Goal: Task Accomplishment & Management: Manage account settings

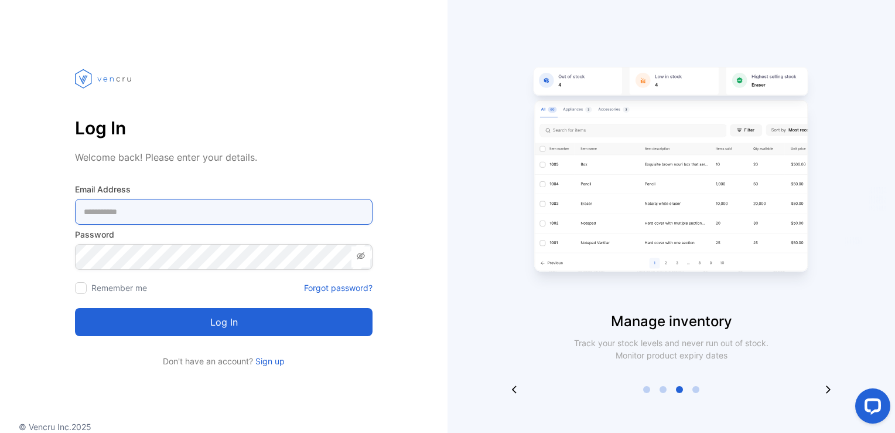
type Address-inputemail "**********"
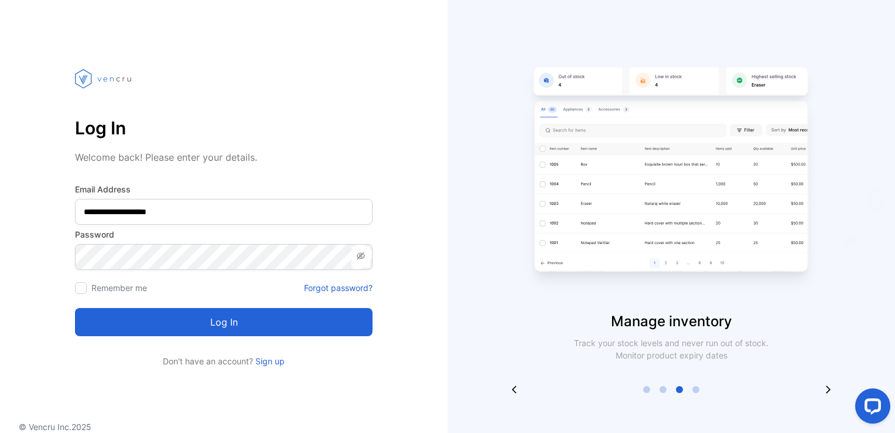
click at [186, 318] on button "Log in" at bounding box center [224, 322] width 298 height 28
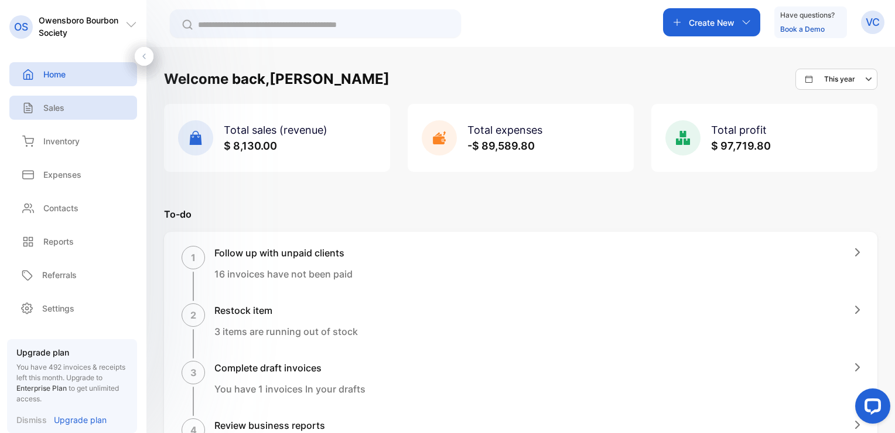
click at [52, 113] on p "Sales" at bounding box center [53, 107] width 21 height 12
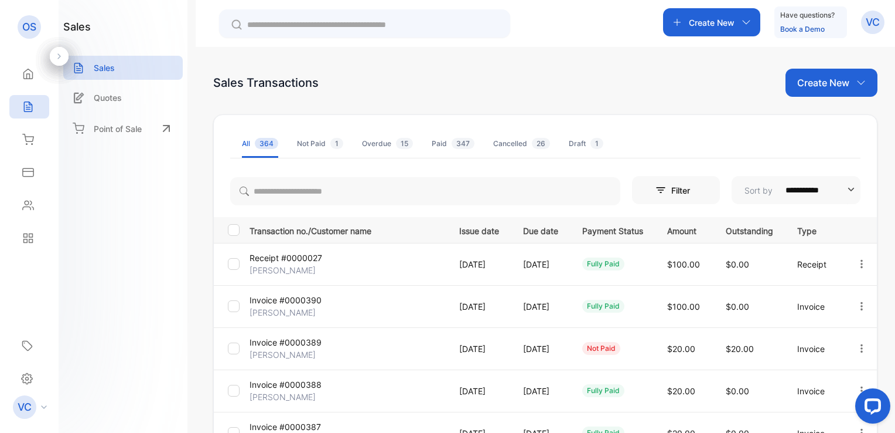
click at [830, 84] on p "Create New" at bounding box center [824, 83] width 52 height 14
click at [829, 121] on span "Invoice" at bounding box center [834, 121] width 28 height 12
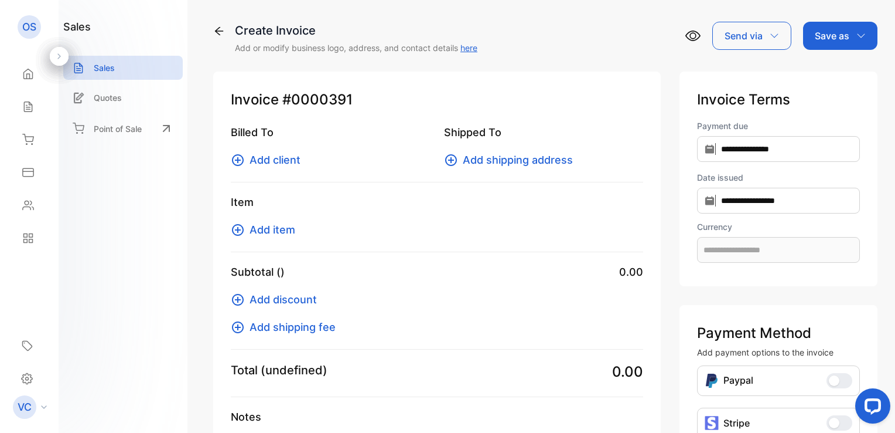
type input "**********"
click at [285, 158] on span "Add client" at bounding box center [275, 160] width 51 height 16
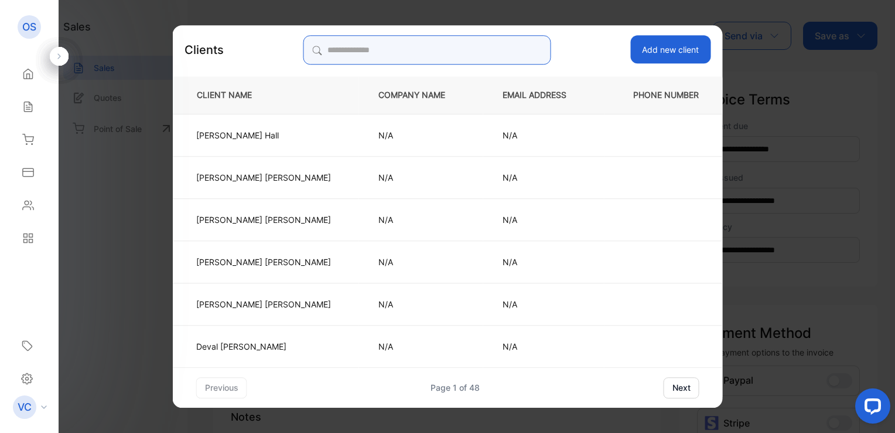
click at [382, 53] on input "search" at bounding box center [427, 49] width 247 height 29
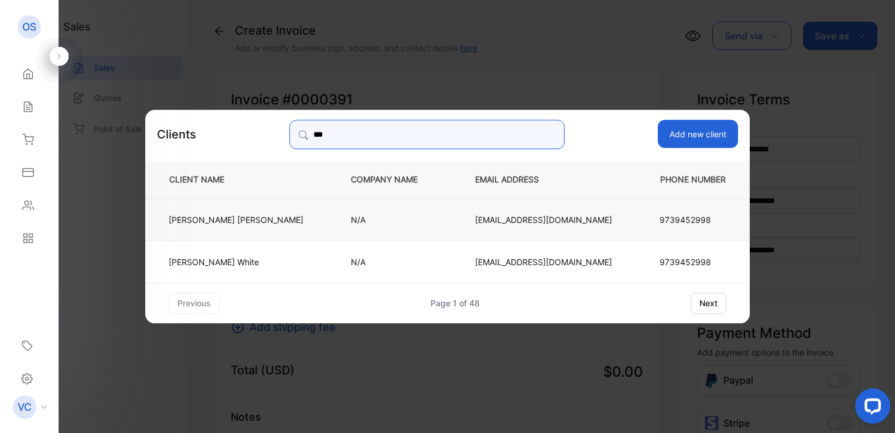
type input "***"
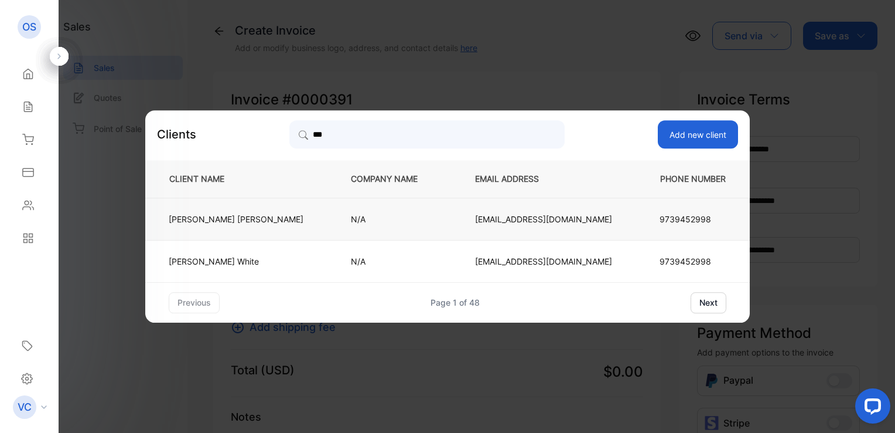
click at [351, 216] on p "N/A" at bounding box center [394, 219] width 86 height 12
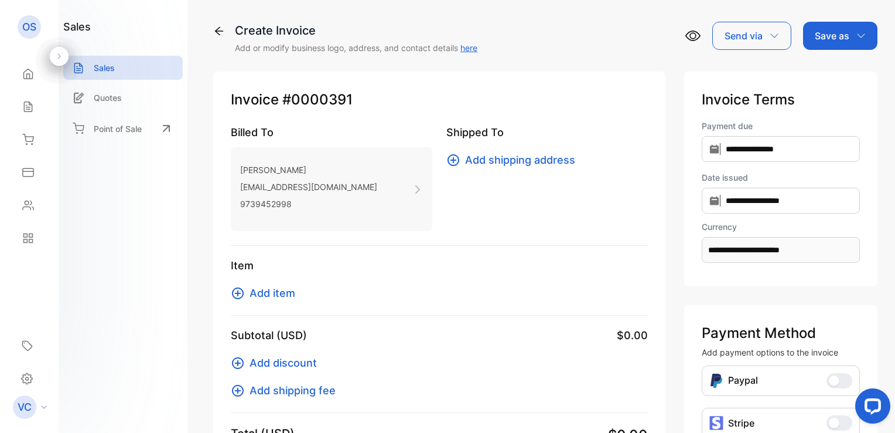
click at [259, 292] on span "Add item" at bounding box center [273, 293] width 46 height 16
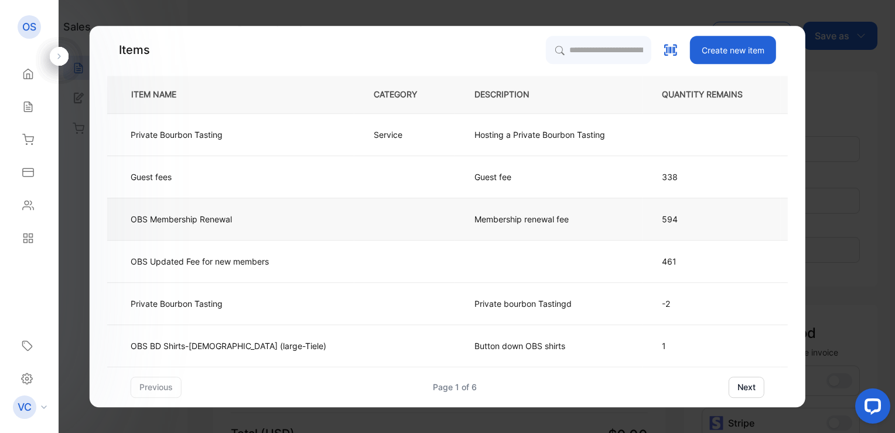
click at [475, 213] on p "Membership renewal fee" at bounding box center [522, 219] width 94 height 12
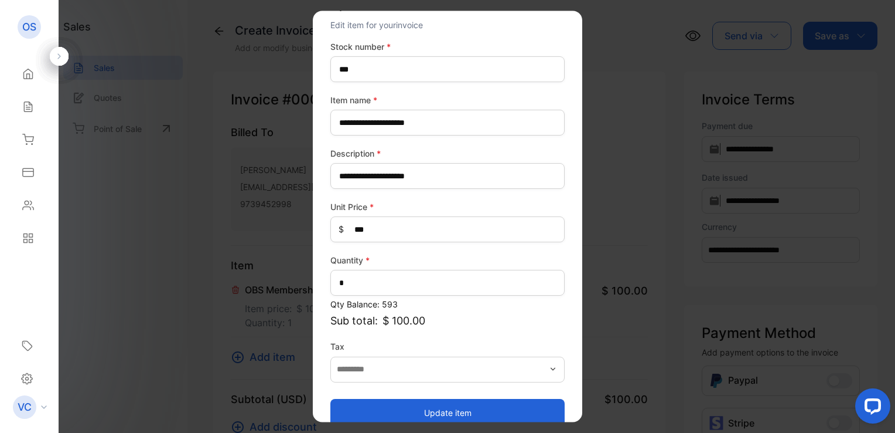
scroll to position [52, 0]
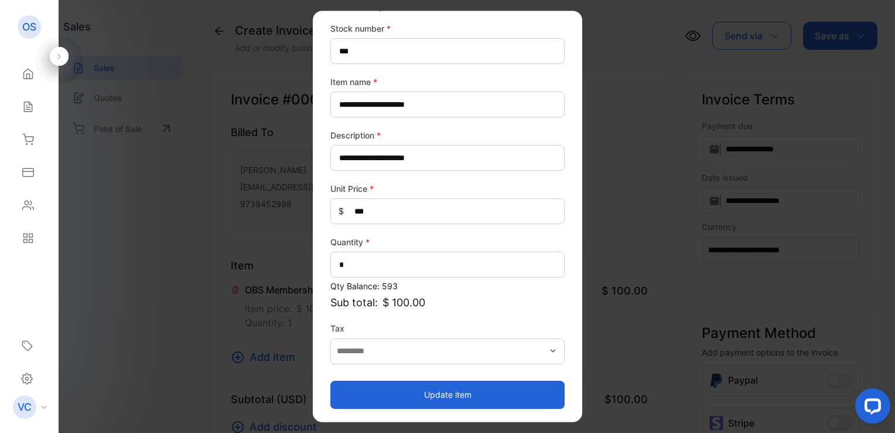
click at [438, 395] on button "Update item" at bounding box center [448, 394] width 234 height 28
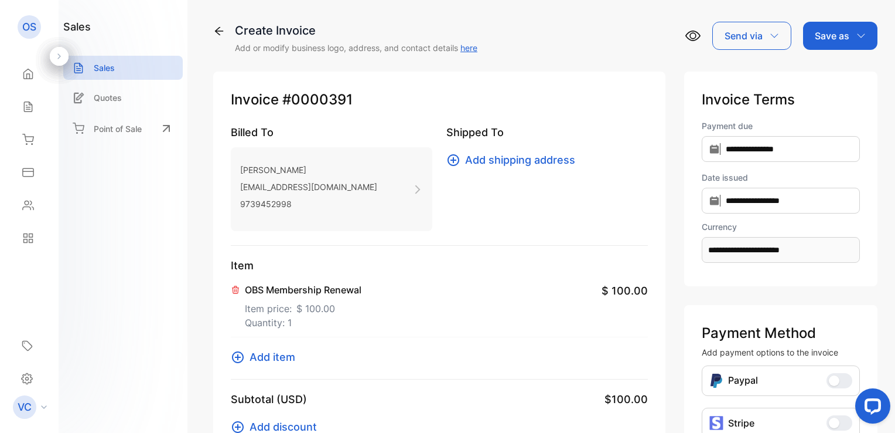
click at [834, 39] on p "Save as" at bounding box center [832, 36] width 35 height 14
click at [828, 74] on div "Invoice" at bounding box center [837, 74] width 67 height 23
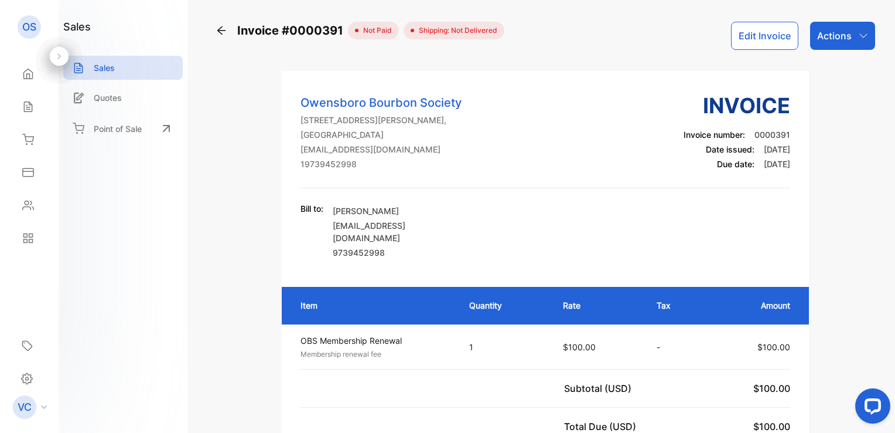
click at [845, 37] on p "Actions" at bounding box center [835, 36] width 35 height 14
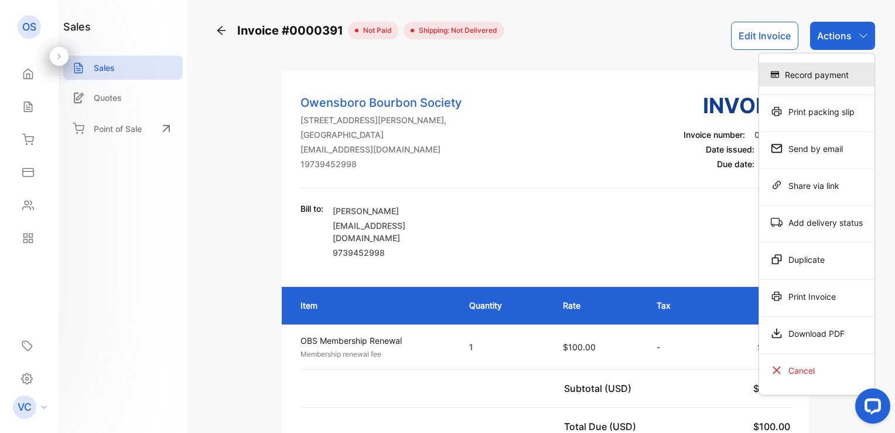
click at [832, 78] on div "Record payment" at bounding box center [817, 74] width 115 height 23
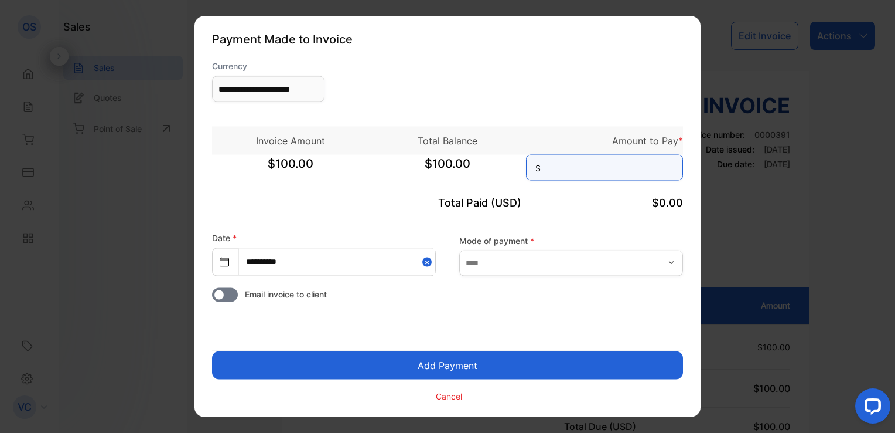
click at [626, 169] on input at bounding box center [604, 168] width 157 height 26
type input "***"
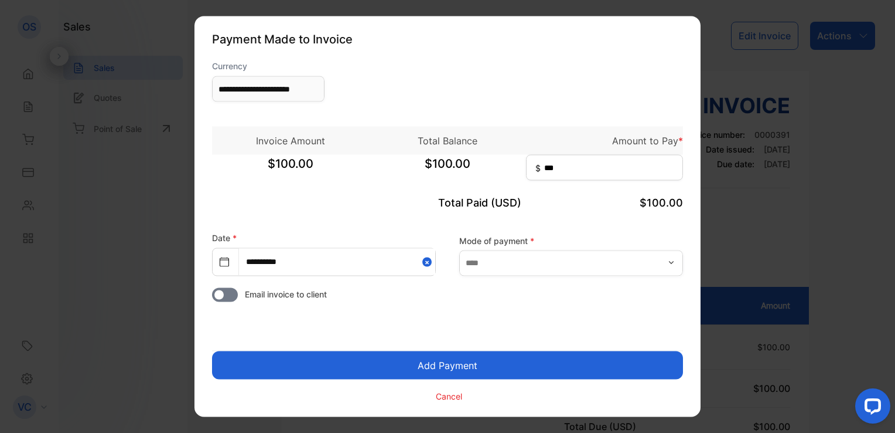
click at [462, 369] on button "Add Payment" at bounding box center [447, 365] width 471 height 28
